Goal: Task Accomplishment & Management: Manage account settings

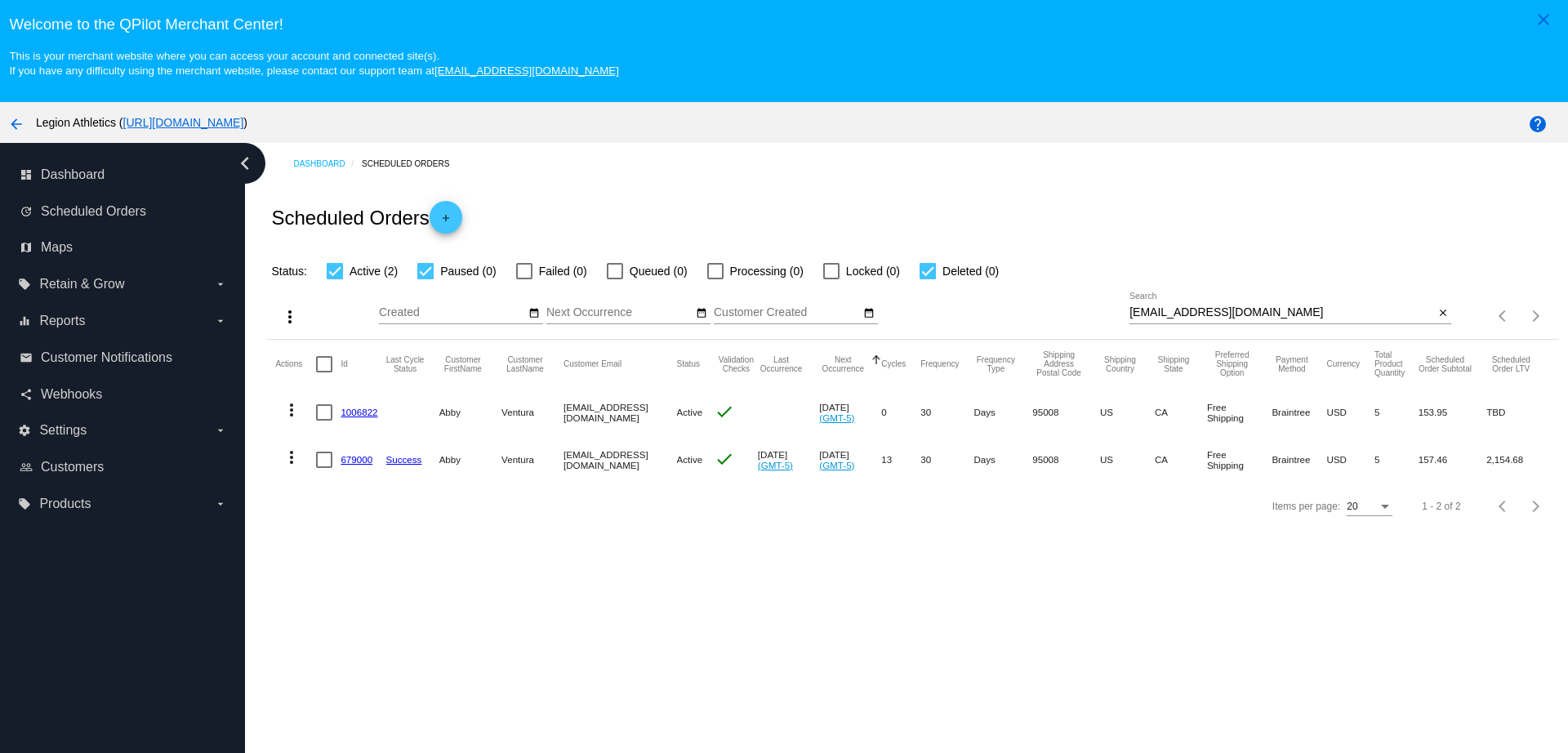
scroll to position [102, 0]
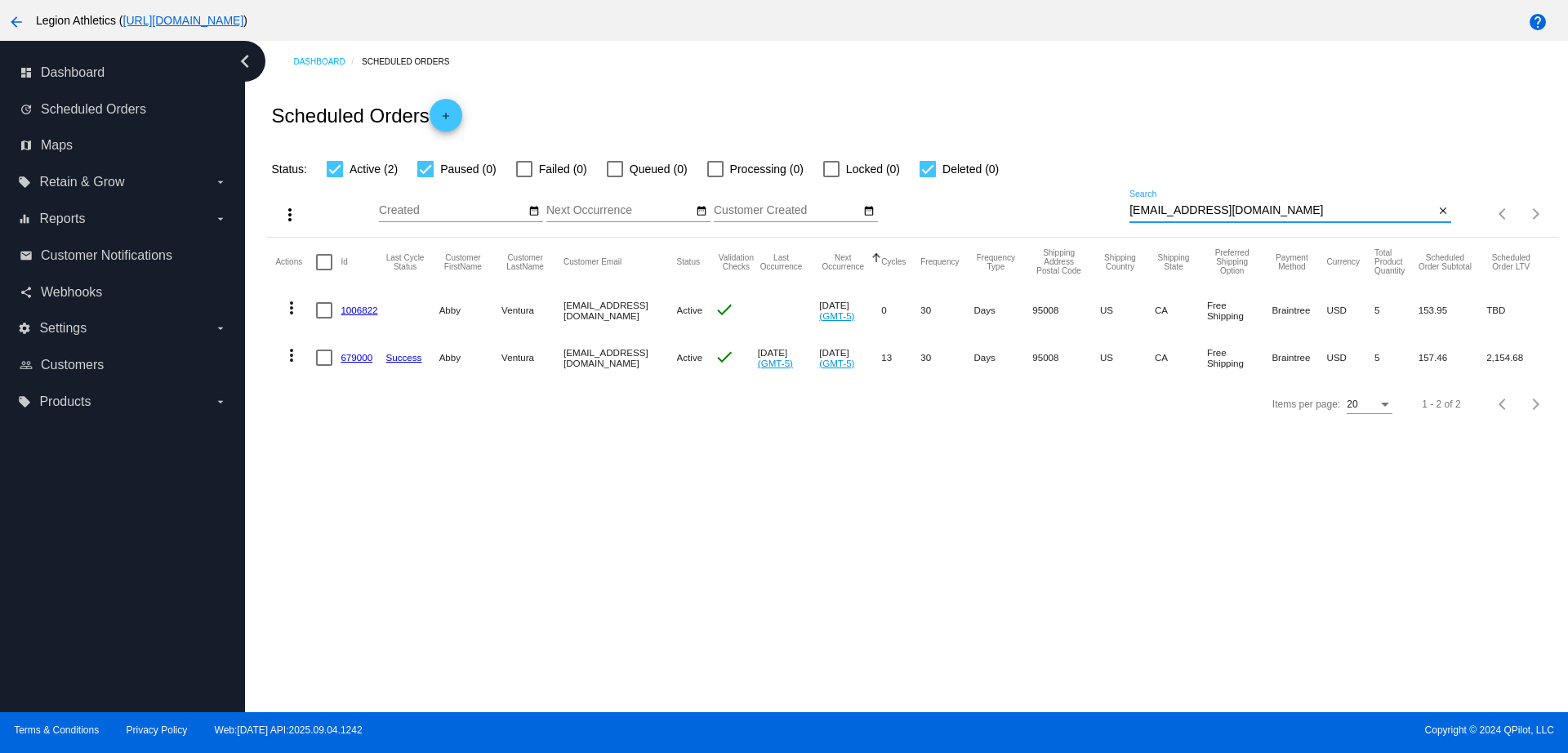
drag, startPoint x: 1256, startPoint y: 217, endPoint x: 1087, endPoint y: 216, distance: 169.0
click at [1087, 216] on div "more_vert Sep Jan Feb Mar [DATE]" at bounding box center [912, 207] width 1291 height 58
click at [327, 311] on div at bounding box center [325, 311] width 16 height 16
click at [325, 318] on input "checkbox" at bounding box center [324, 318] width 1 height 1
checkbox input "true"
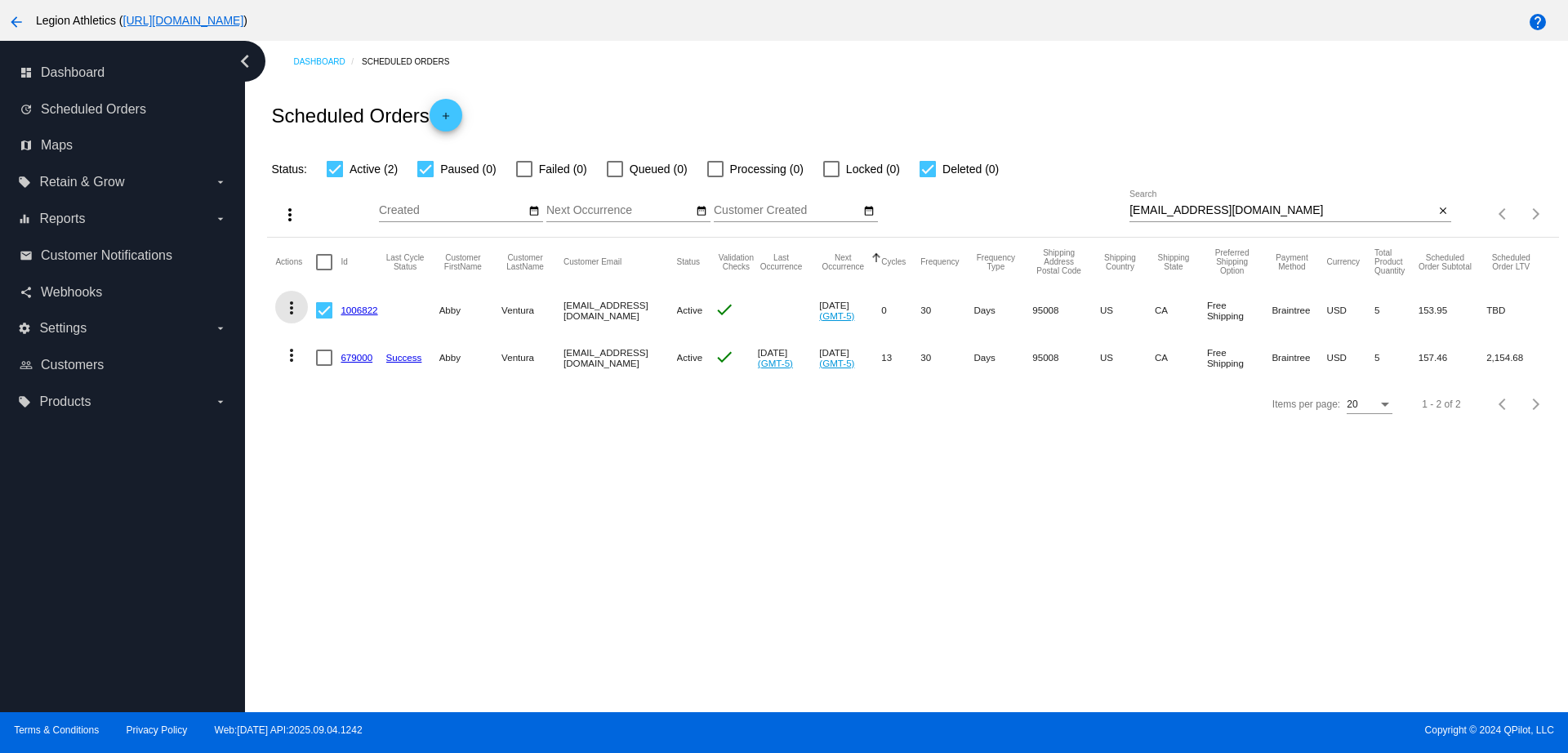
click at [290, 311] on mat-icon "more_vert" at bounding box center [292, 308] width 20 height 20
click at [354, 498] on span "Delete" at bounding box center [340, 504] width 33 height 13
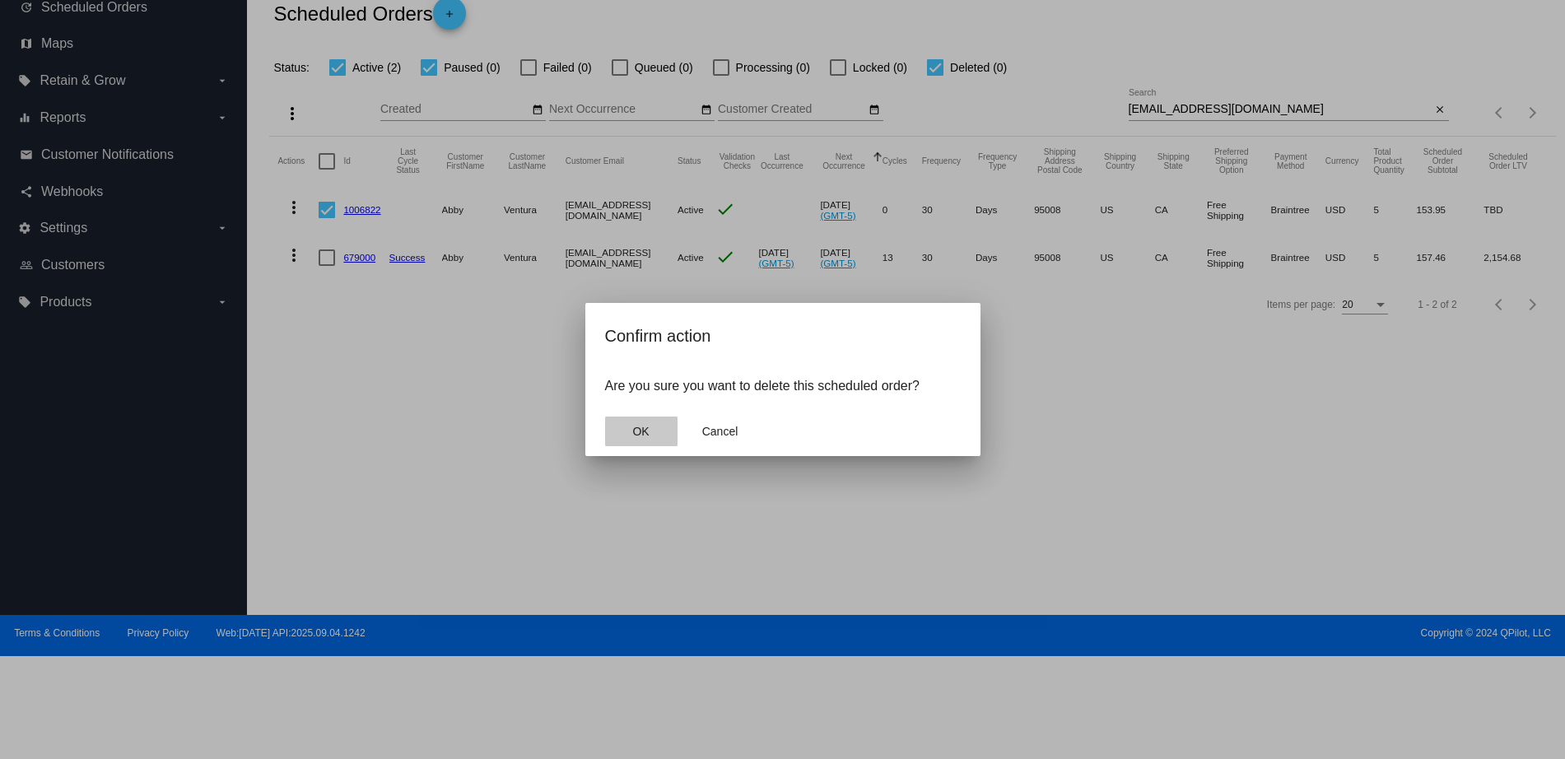
click at [651, 432] on button "OK" at bounding box center [641, 431] width 72 height 30
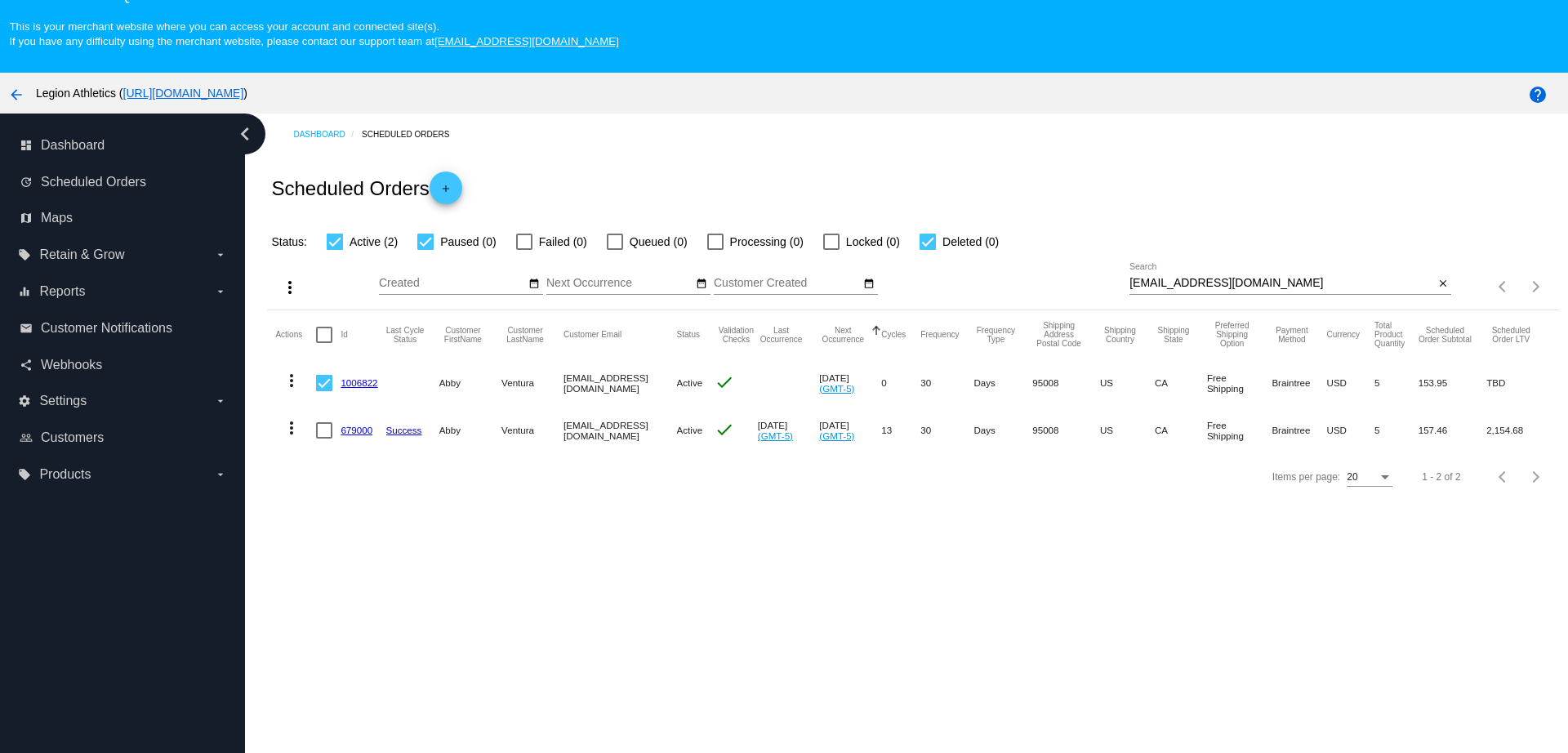
scroll to position [0, 0]
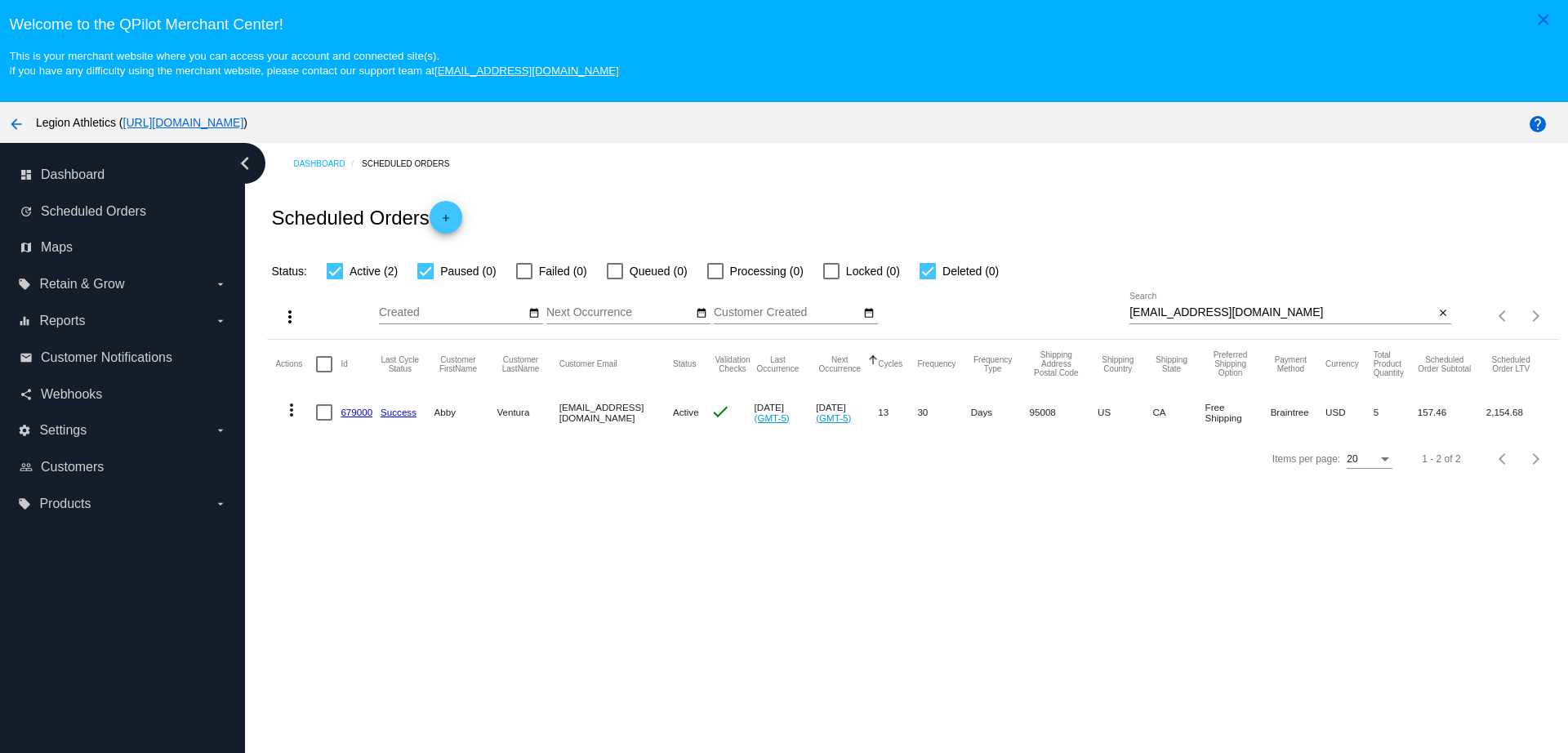
click at [331, 416] on div at bounding box center [325, 412] width 16 height 16
click at [325, 421] on input "checkbox" at bounding box center [324, 421] width 1 height 1
checkbox input "true"
click at [285, 417] on mat-icon "more_vert" at bounding box center [292, 410] width 20 height 20
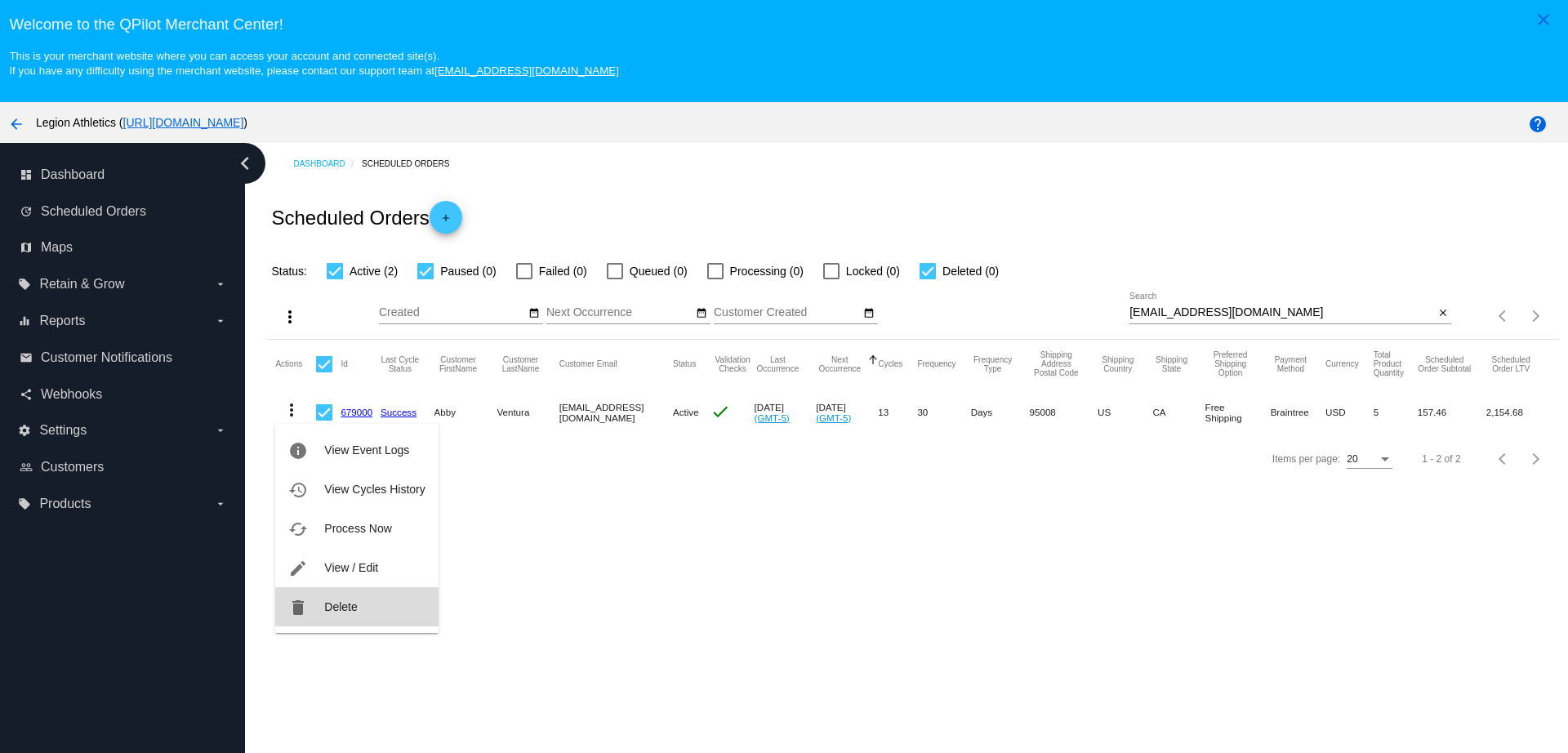
click at [342, 610] on span "Delete" at bounding box center [340, 606] width 33 height 13
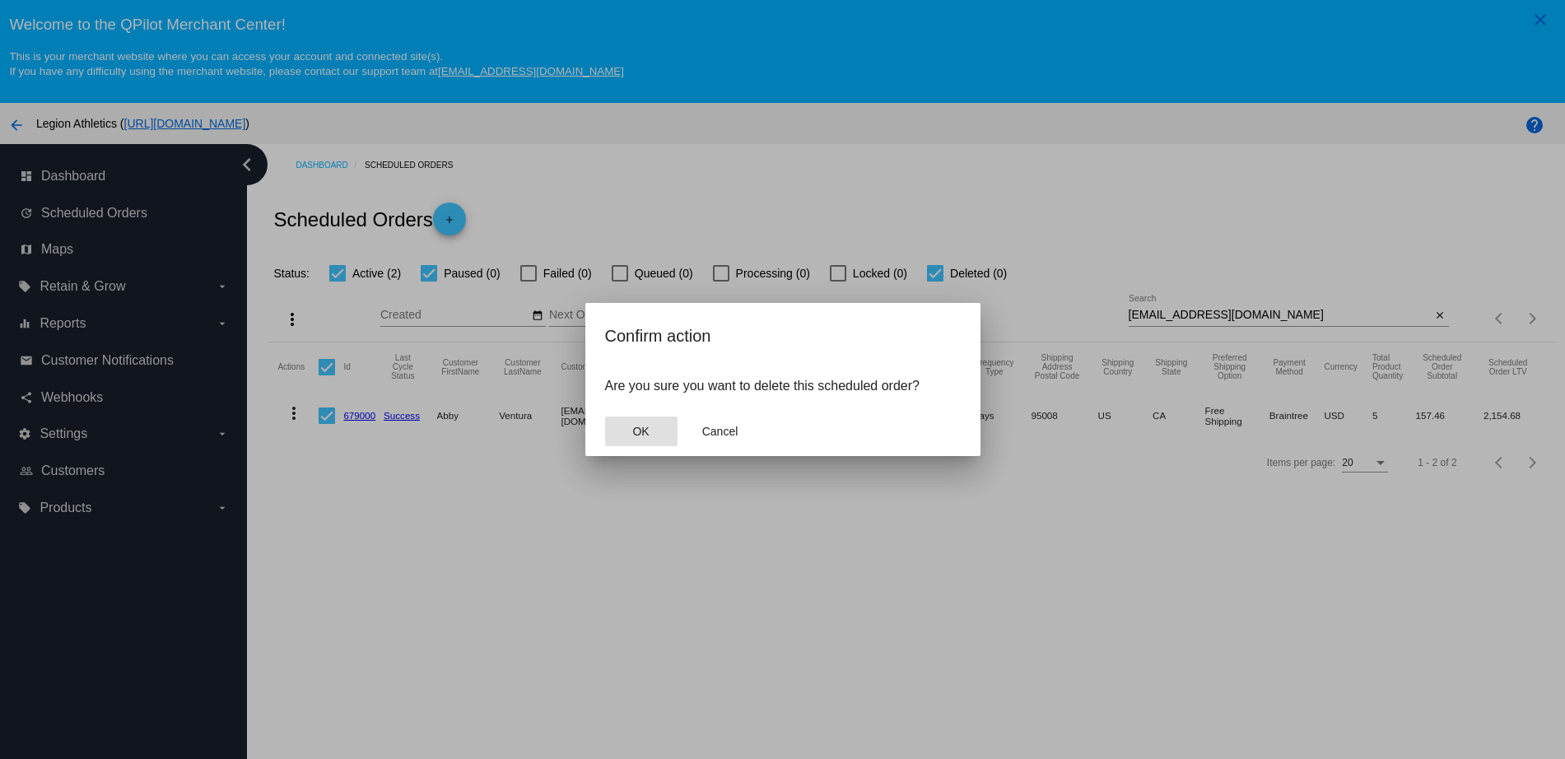
click at [639, 440] on button "OK" at bounding box center [641, 431] width 72 height 30
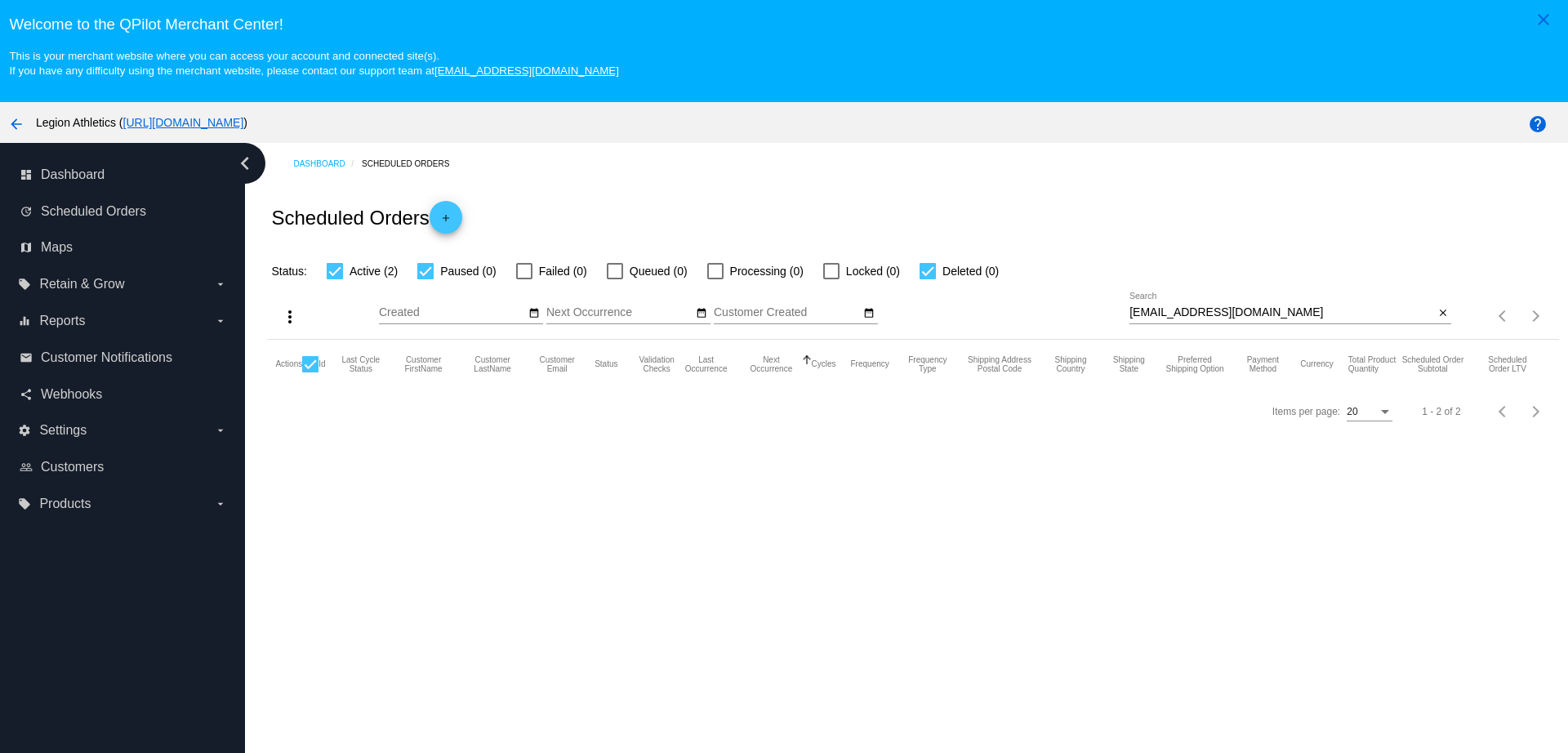
click at [1241, 314] on input "[EMAIL_ADDRESS][DOMAIN_NAME]" at bounding box center [1281, 313] width 305 height 13
click at [1263, 312] on input "[EMAIL_ADDRESS][DOMAIN_NAME]" at bounding box center [1281, 313] width 305 height 13
